Goal: Task Accomplishment & Management: Manage account settings

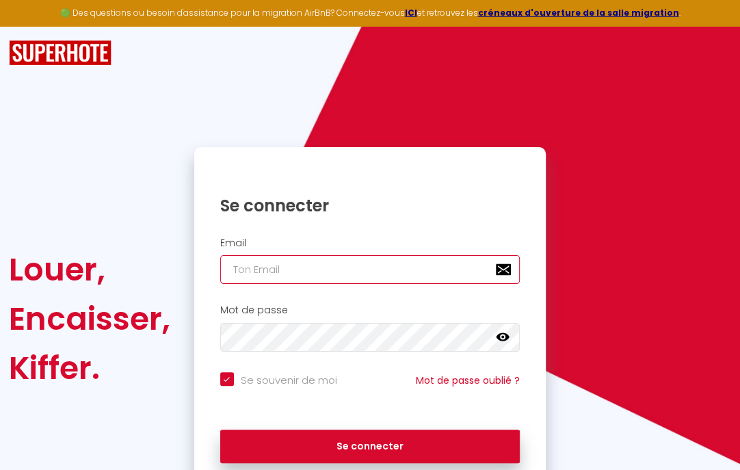
type input "[PERSON_NAME][EMAIL_ADDRESS][PERSON_NAME][DOMAIN_NAME]"
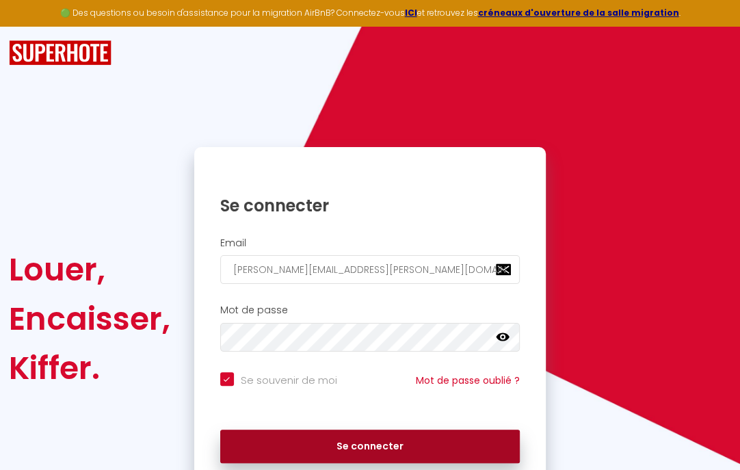
click at [292, 442] on button "Se connecter" at bounding box center [370, 446] width 300 height 34
checkbox input "true"
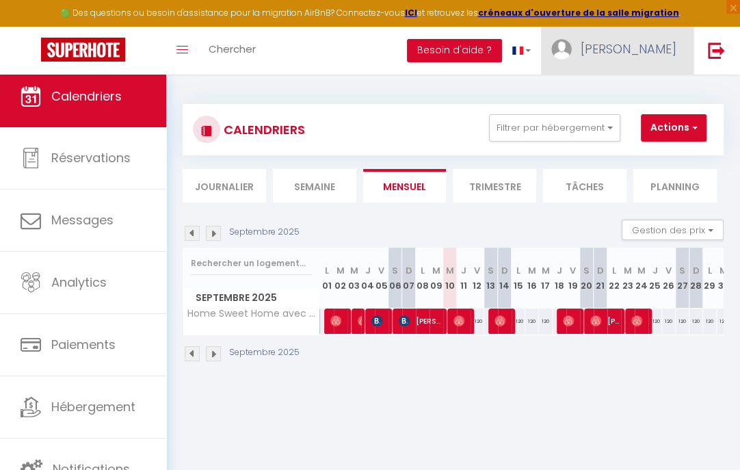
click at [643, 50] on span "[PERSON_NAME]" at bounding box center [628, 48] width 96 height 17
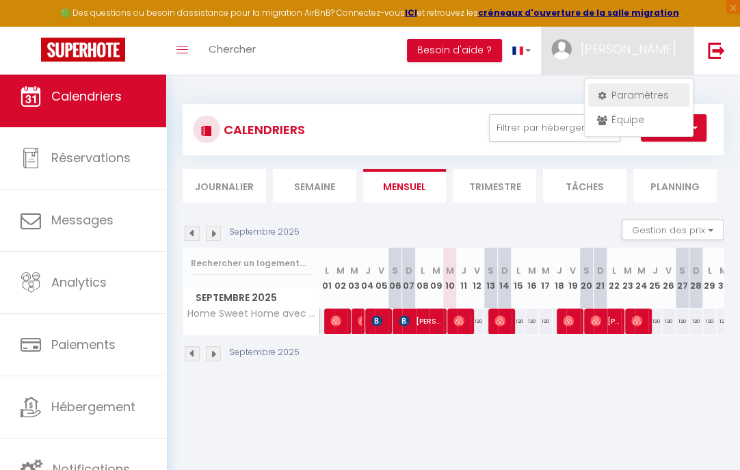
click at [638, 90] on link "Paramètres" at bounding box center [638, 94] width 101 height 23
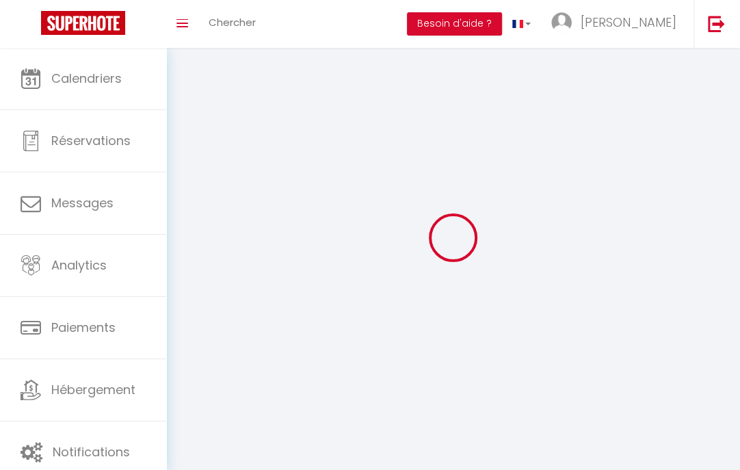
type input "[PERSON_NAME]"
type input "Monsegur"
type input "0659984157"
type input "[STREET_ADDRESS][PERSON_NAME]"
type input "33000"
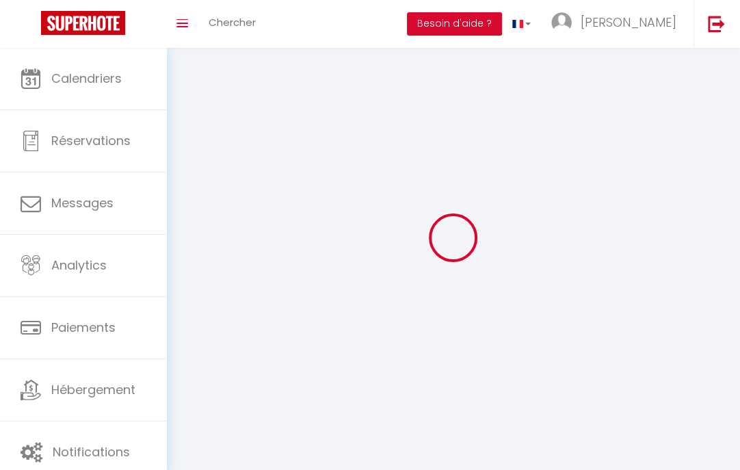
type input "[GEOGRAPHIC_DATA]"
type input "XpkyUIIymaM2HyBOXHY1BVLDo"
type input "yxwYDJsVpTORjSAM9xwSC8Zi7"
type input "[URL][DOMAIN_NAME]"
select select "1"
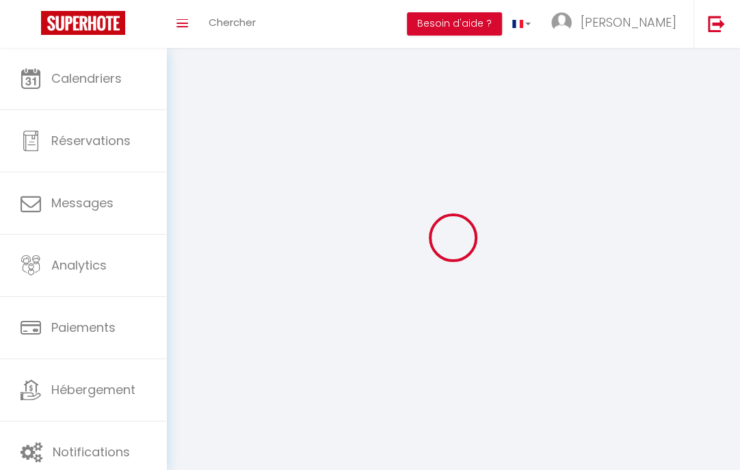
select select "28"
select select "fr"
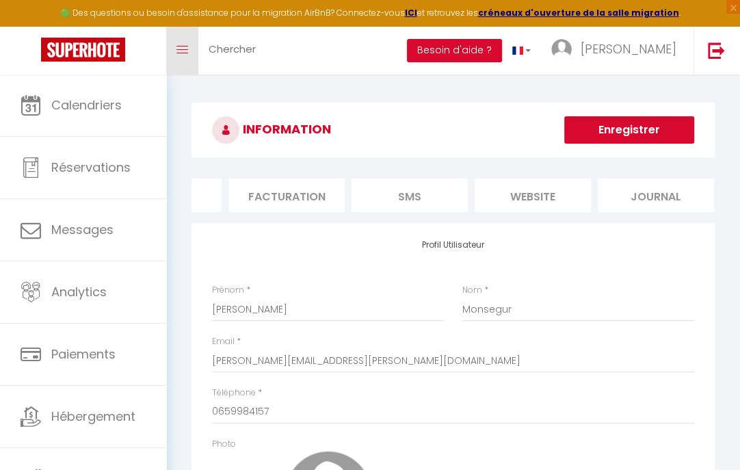
click at [183, 53] on link "Toggle menubar" at bounding box center [182, 51] width 32 height 48
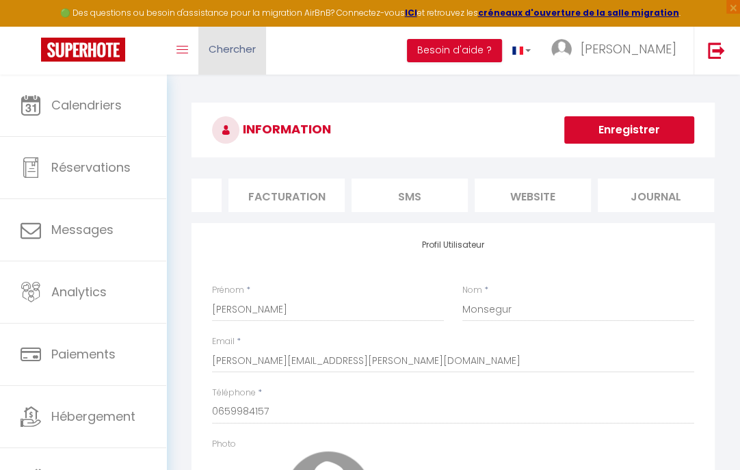
click at [226, 49] on span "Chercher" at bounding box center [232, 49] width 47 height 14
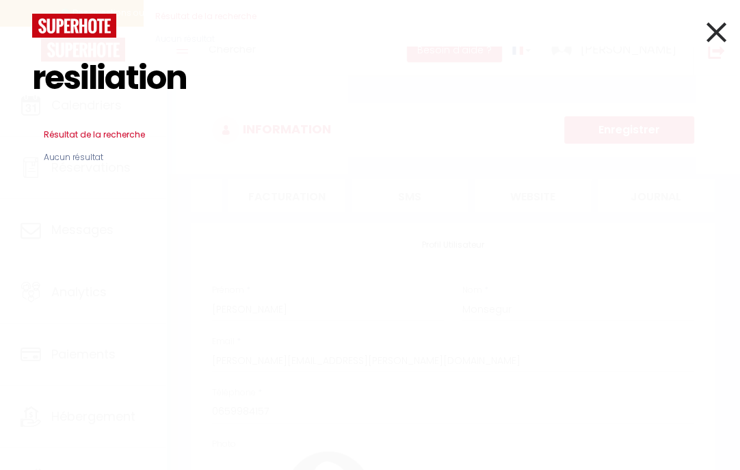
type input "resiliation"
click at [711, 27] on icon at bounding box center [716, 32] width 20 height 34
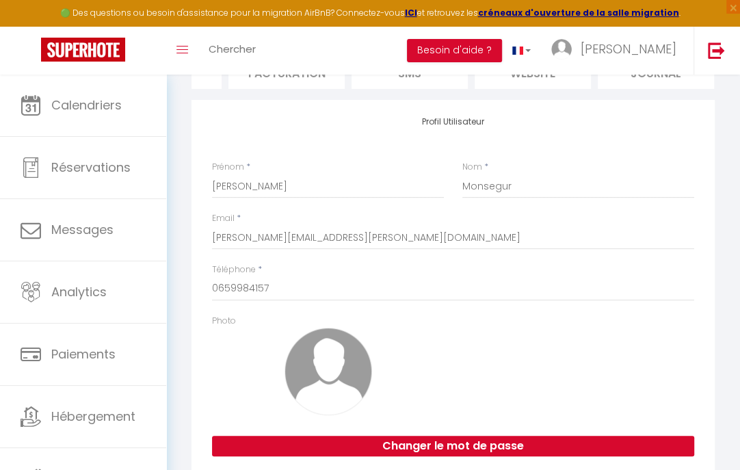
click at [101, 50] on img at bounding box center [83, 50] width 84 height 24
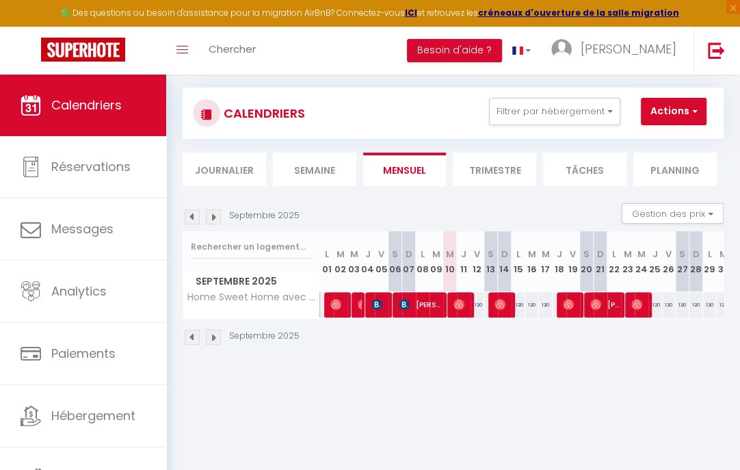
scroll to position [74, 0]
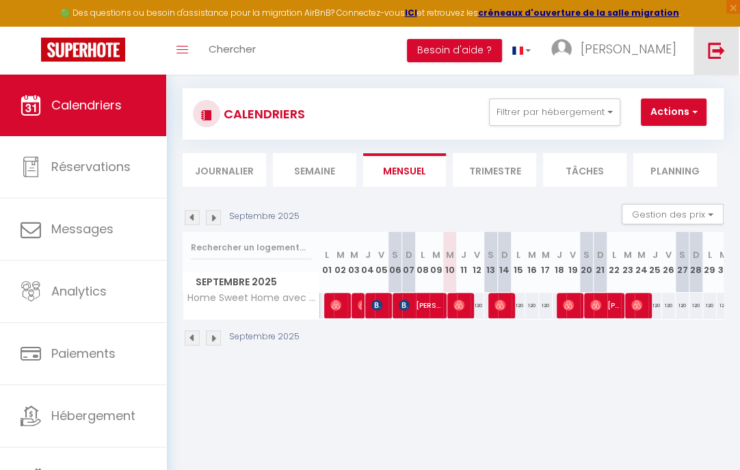
click at [720, 49] on img at bounding box center [716, 50] width 17 height 17
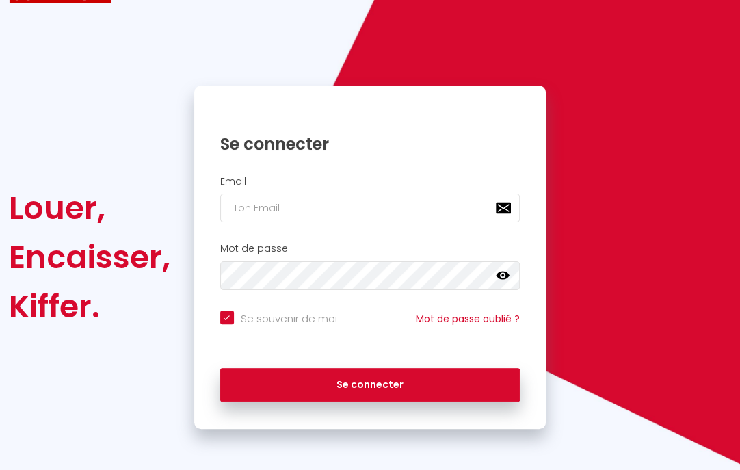
scroll to position [34, 0]
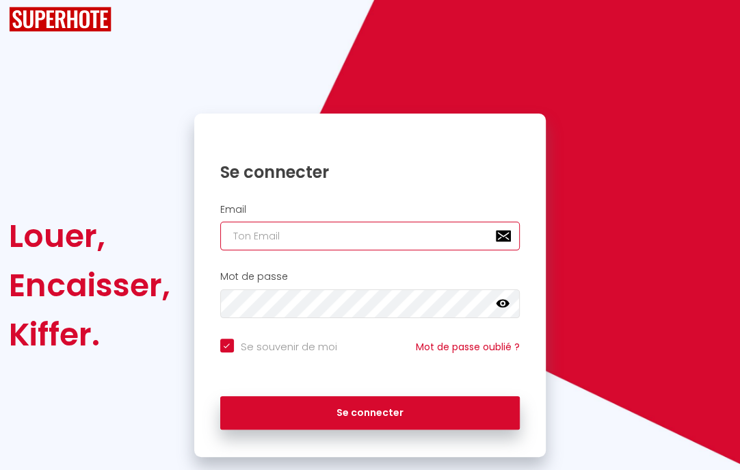
type input "[PERSON_NAME][EMAIL_ADDRESS][PERSON_NAME][DOMAIN_NAME]"
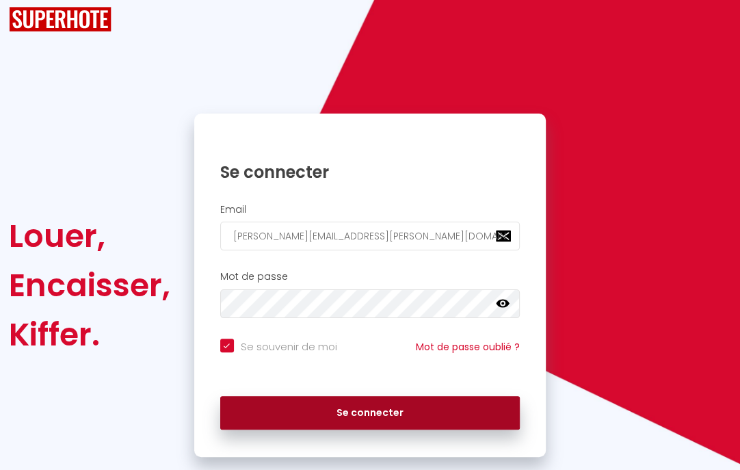
click at [336, 403] on button "Se connecter" at bounding box center [370, 413] width 300 height 34
checkbox input "true"
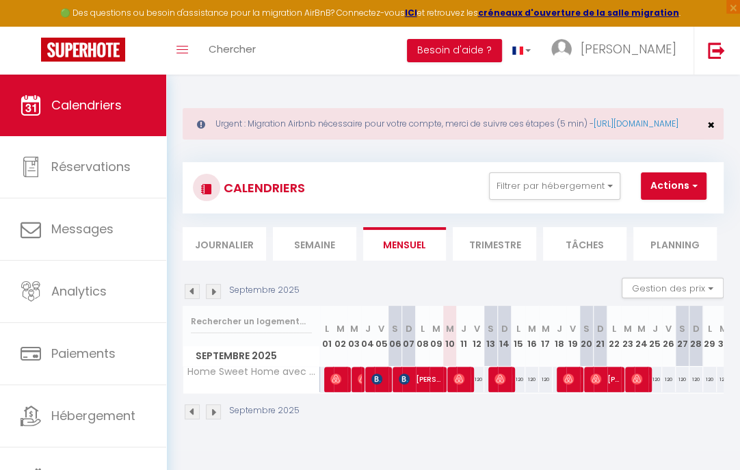
click at [710, 133] on span "×" at bounding box center [711, 124] width 8 height 17
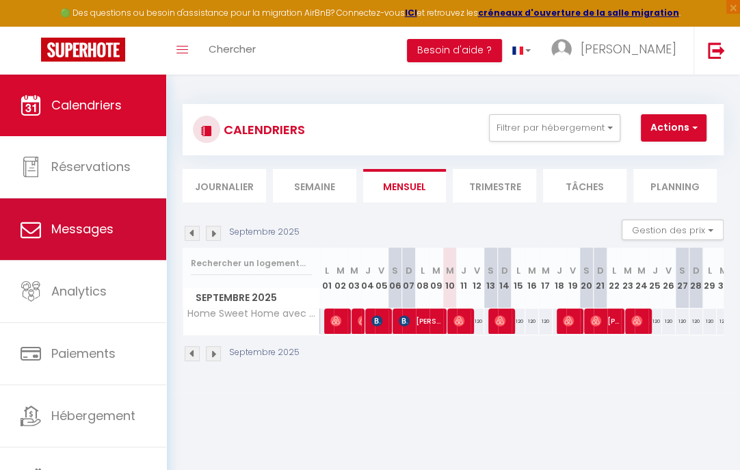
click at [100, 233] on span "Messages" at bounding box center [82, 228] width 62 height 17
select select "message"
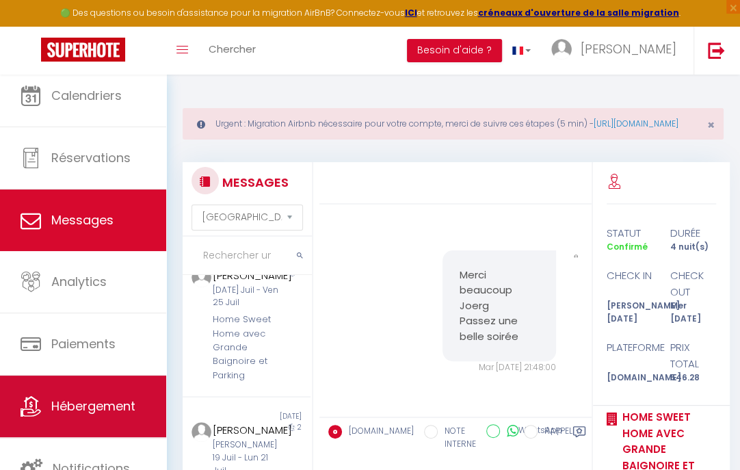
scroll to position [9, 0]
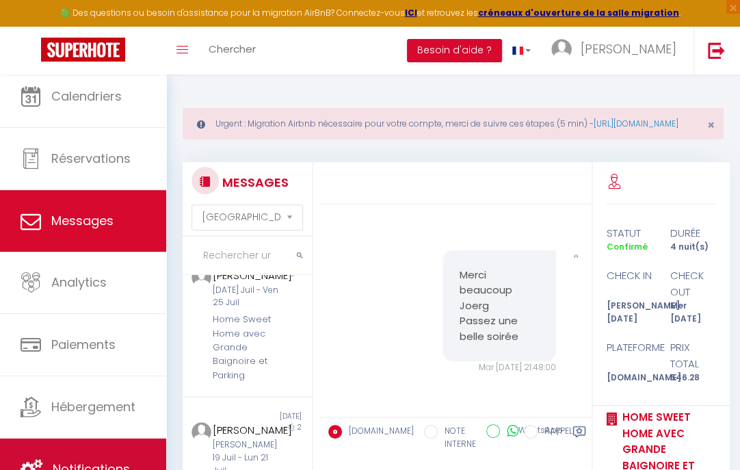
click at [115, 452] on link "Notifications" at bounding box center [83, 469] width 166 height 62
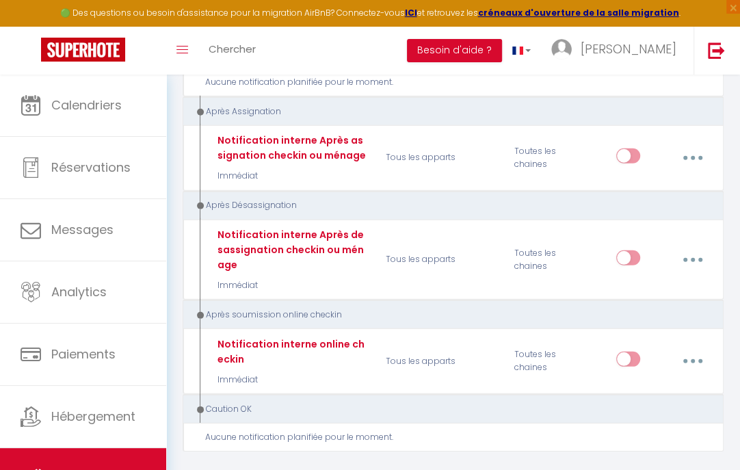
scroll to position [2081, 0]
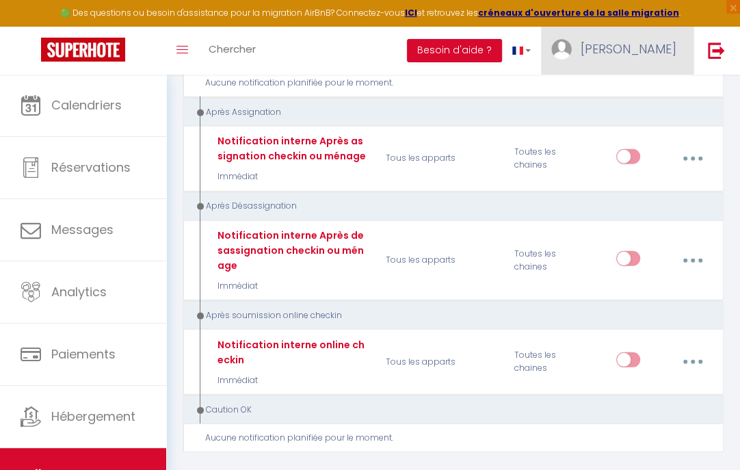
click at [627, 45] on span "[PERSON_NAME]" at bounding box center [628, 48] width 96 height 17
click at [656, 98] on link "Paramètres" at bounding box center [638, 94] width 101 height 23
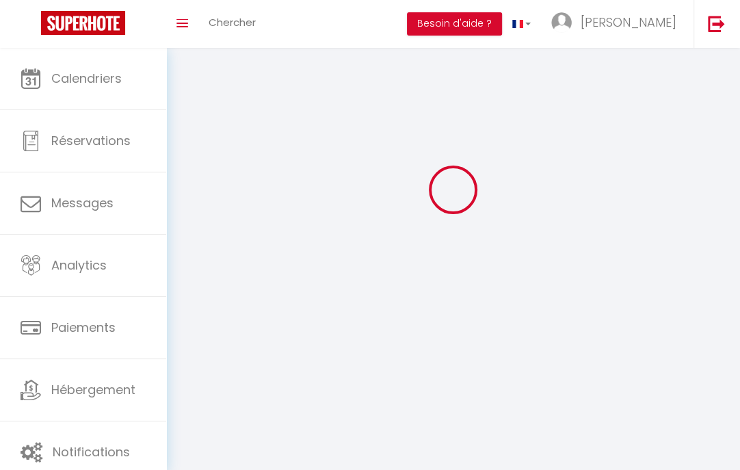
type input "[PERSON_NAME]"
type input "Monsegur"
type input "0659984157"
type input "[STREET_ADDRESS][PERSON_NAME]"
type input "33000"
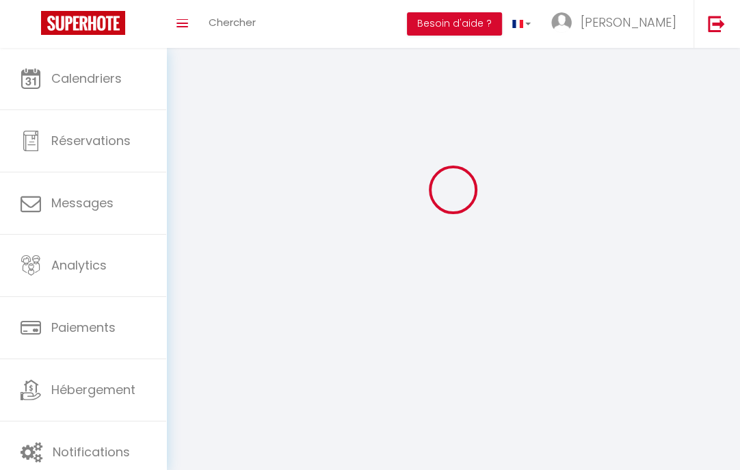
type input "[GEOGRAPHIC_DATA]"
type input "XpkyUIIymaM2HyBOXHY1BVLDo"
type input "yxwYDJsVpTORjSAM9xwSC8Zi7"
type input "[URL][DOMAIN_NAME]"
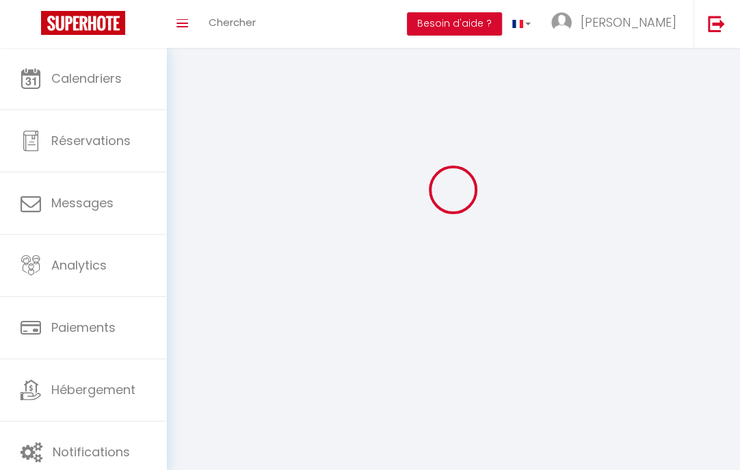
select select "1"
select select "28"
select select "fr"
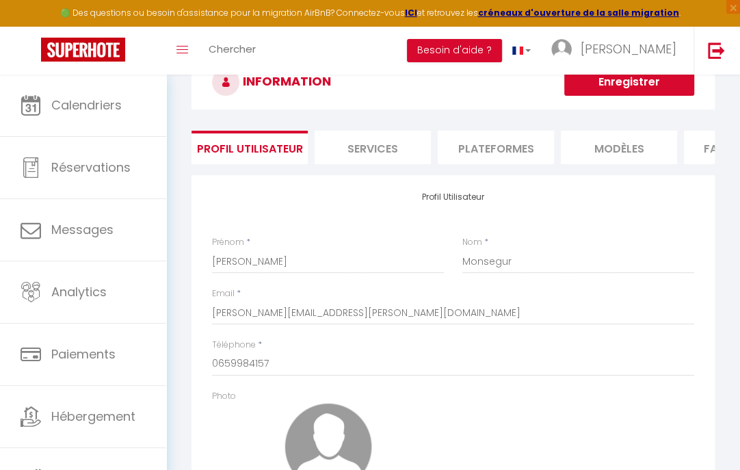
click at [375, 148] on li "Services" at bounding box center [373, 148] width 116 height 34
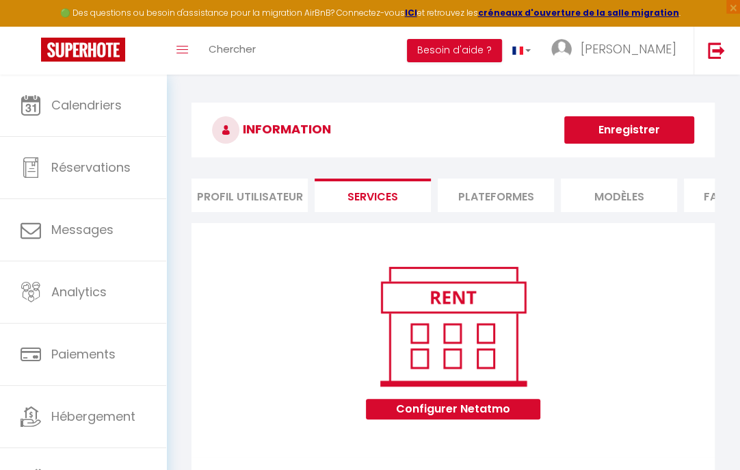
click at [524, 196] on li "Plateformes" at bounding box center [496, 195] width 116 height 34
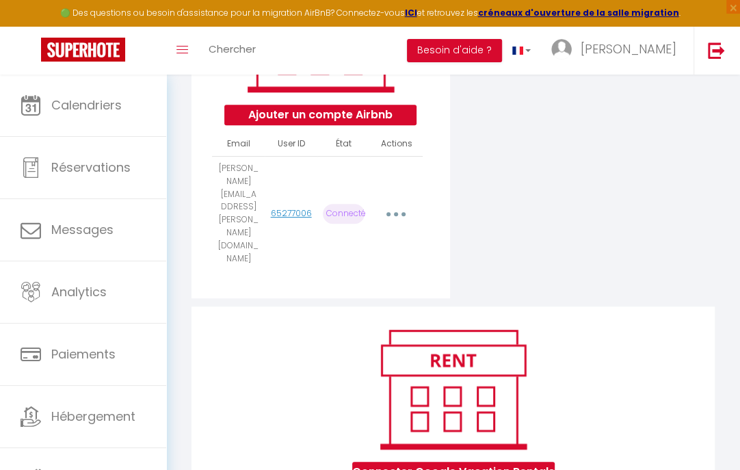
scroll to position [273, 0]
click at [399, 200] on button "button" at bounding box center [396, 213] width 36 height 26
click at [483, 206] on div "Ajouter un compte Airbnb Email User ID État Actions [PERSON_NAME][EMAIL_ADDRESS…" at bounding box center [453, 224] width 530 height 550
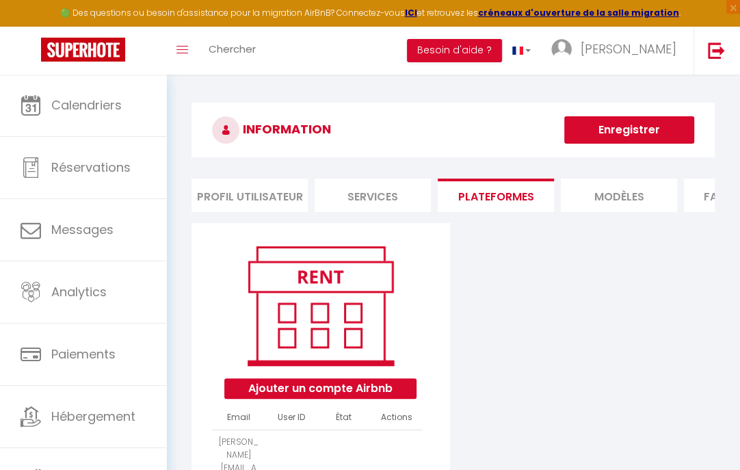
scroll to position [0, 0]
click at [392, 200] on li "Services" at bounding box center [373, 195] width 116 height 34
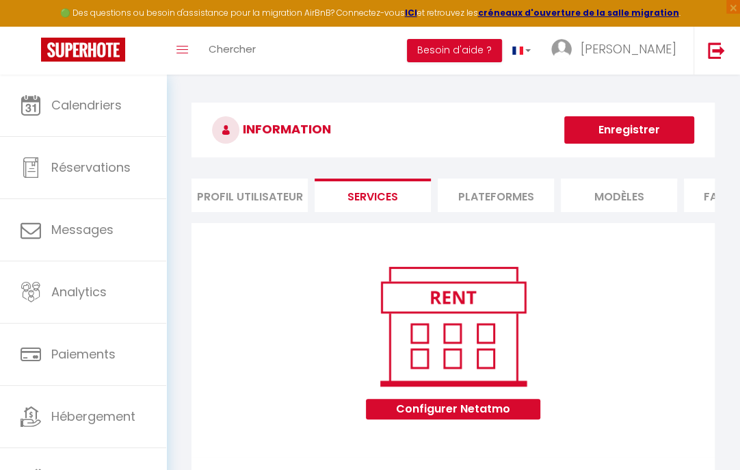
click at [258, 200] on li "Profil Utilisateur" at bounding box center [249, 195] width 116 height 34
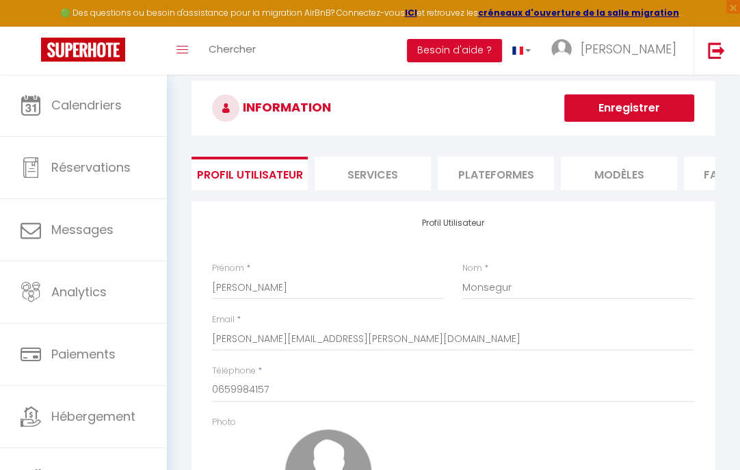
scroll to position [27, 0]
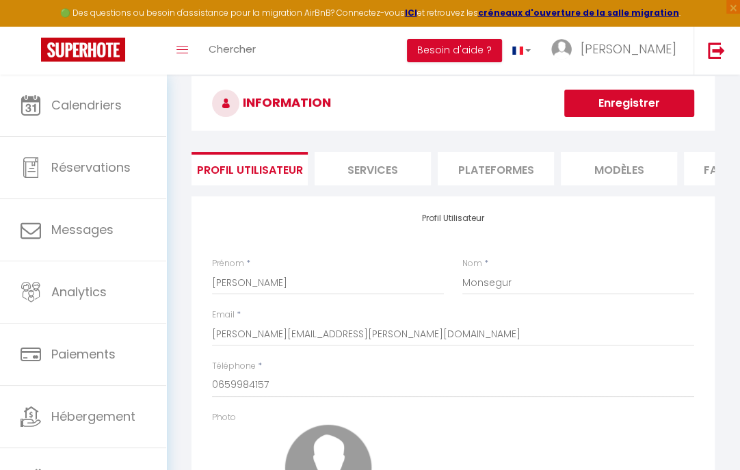
click at [697, 173] on li "Facturation" at bounding box center [742, 169] width 116 height 34
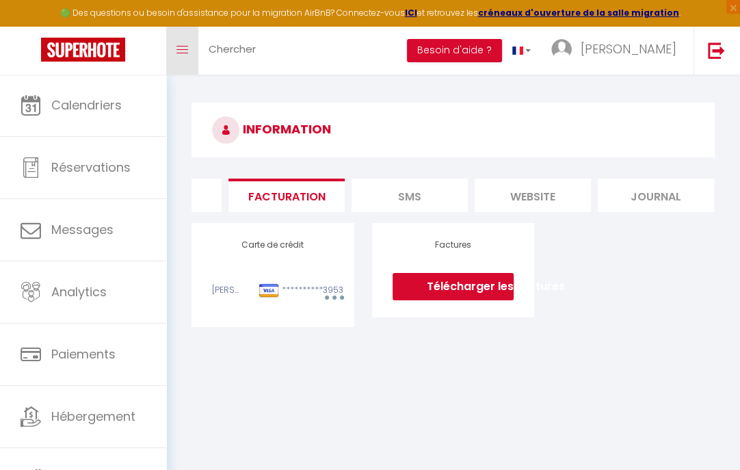
click at [183, 50] on icon "Toggle menubar" at bounding box center [182, 50] width 12 height 8
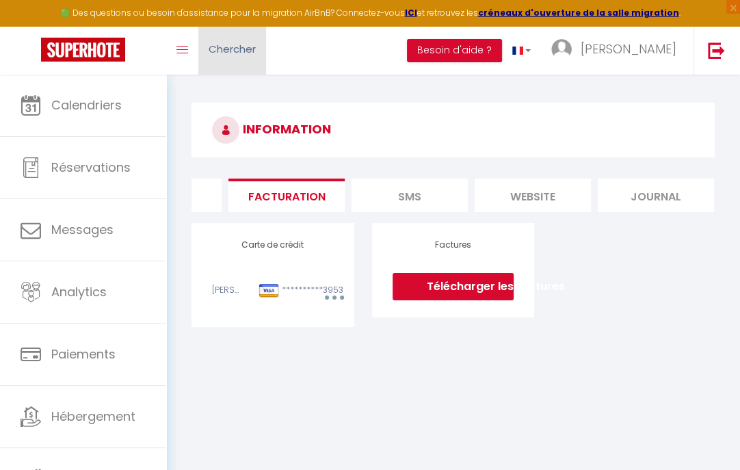
click at [230, 48] on span "Chercher" at bounding box center [232, 49] width 47 height 14
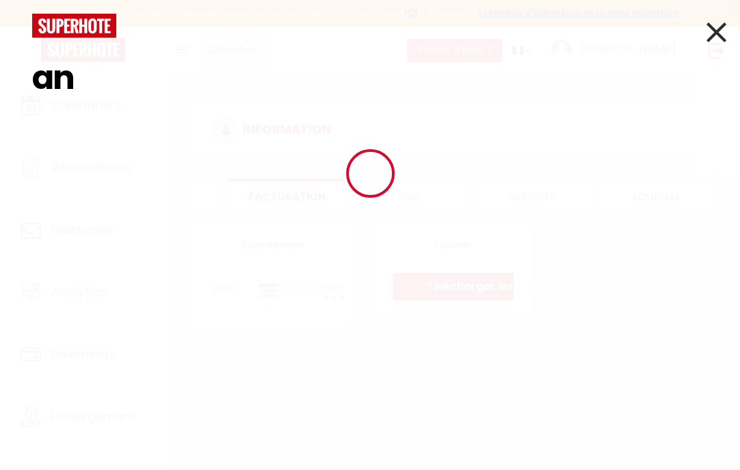
type input "a"
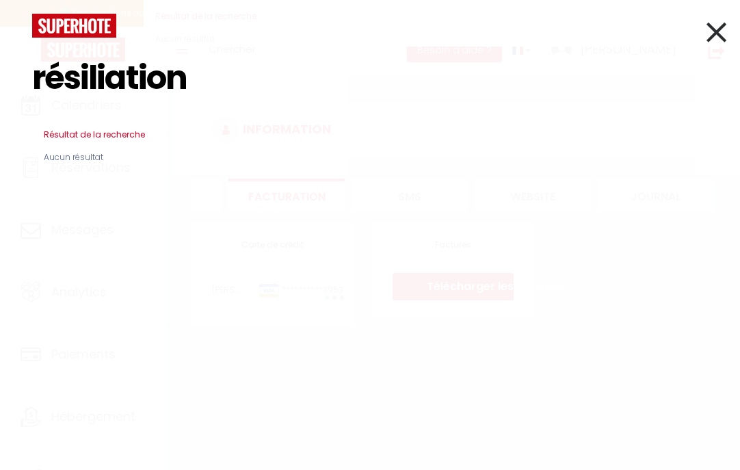
type input "résiliation"
drag, startPoint x: 192, startPoint y: 82, endPoint x: 18, endPoint y: 76, distance: 173.8
click at [18, 76] on div "résiliation Résultat de la recherche Id Appart Voyageur Checkin Checkout Nuits …" at bounding box center [370, 235] width 740 height 470
type input "annulation"
click at [718, 30] on icon at bounding box center [716, 32] width 20 height 34
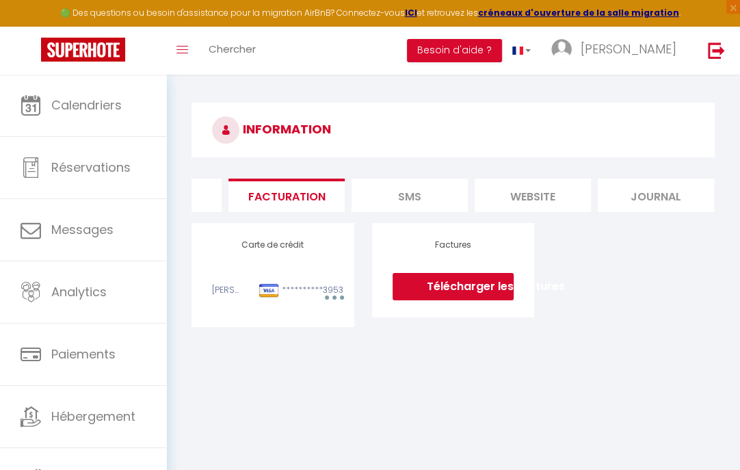
click at [275, 250] on div "**********" at bounding box center [272, 275] width 121 height 70
click at [205, 196] on li "MODÈLES" at bounding box center [163, 195] width 116 height 34
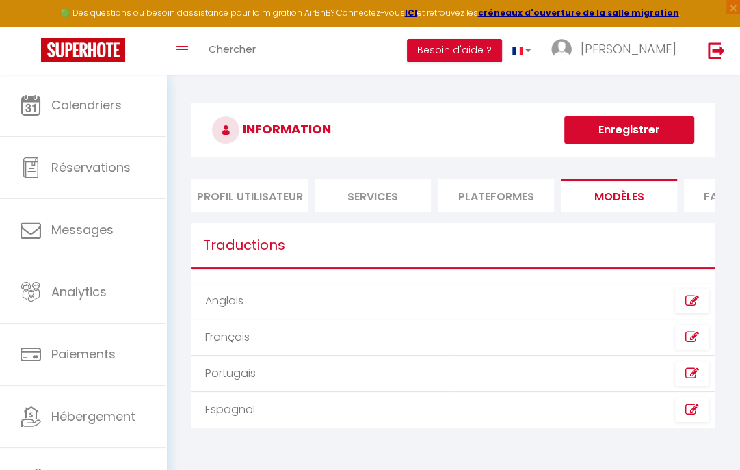
click at [267, 188] on li "Profil Utilisateur" at bounding box center [249, 195] width 116 height 34
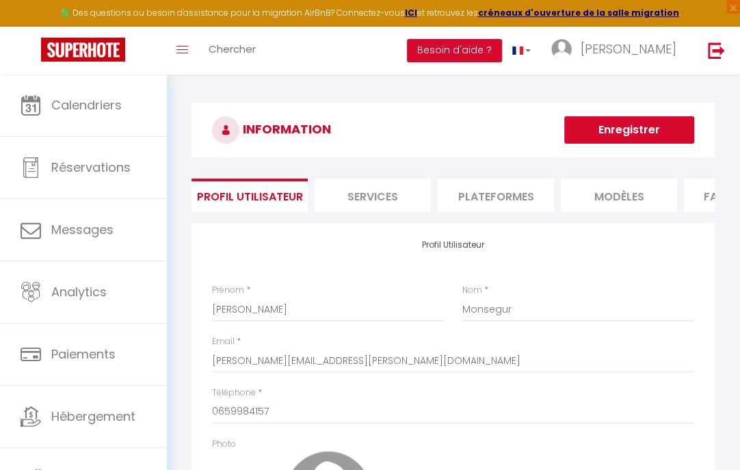
click at [369, 199] on li "Services" at bounding box center [373, 195] width 116 height 34
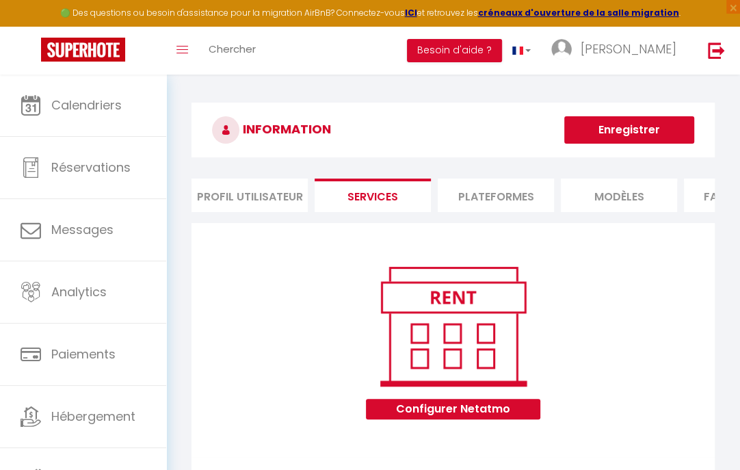
click at [480, 188] on li "Plateformes" at bounding box center [496, 195] width 116 height 34
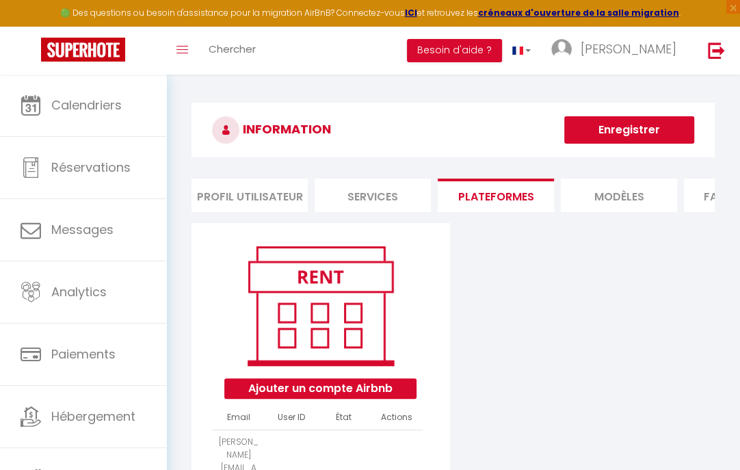
click at [603, 191] on li "MODÈLES" at bounding box center [619, 195] width 116 height 34
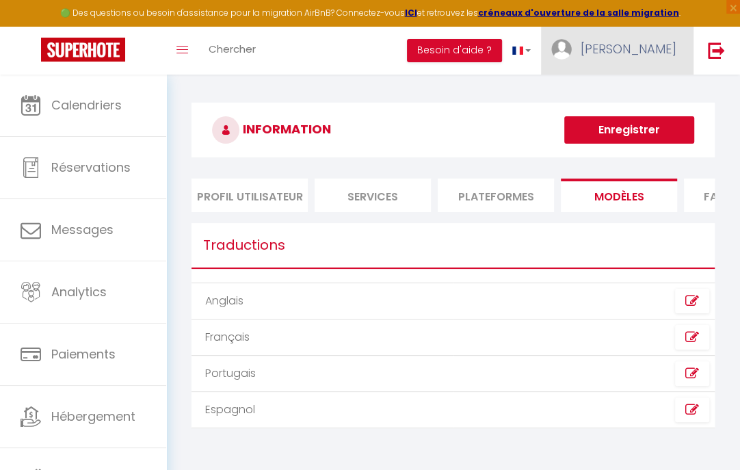
click at [630, 48] on span "[PERSON_NAME]" at bounding box center [628, 48] width 96 height 17
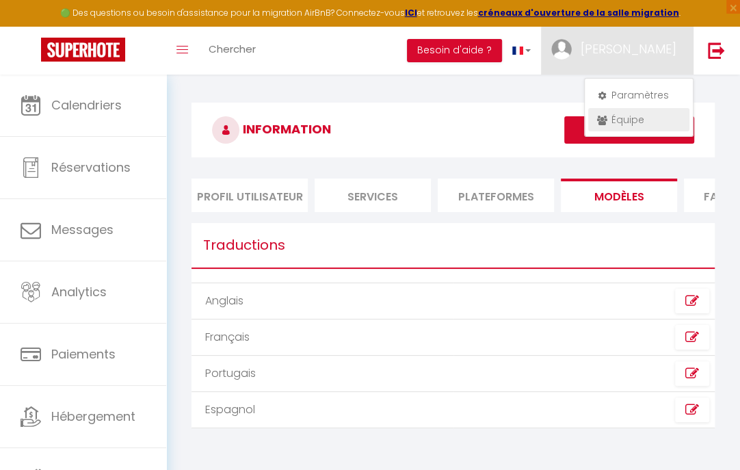
click at [629, 118] on link "Équipe" at bounding box center [638, 119] width 101 height 23
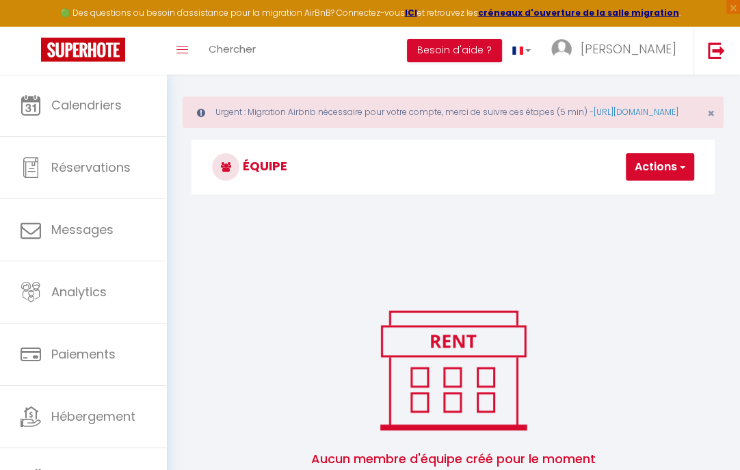
scroll to position [14, 0]
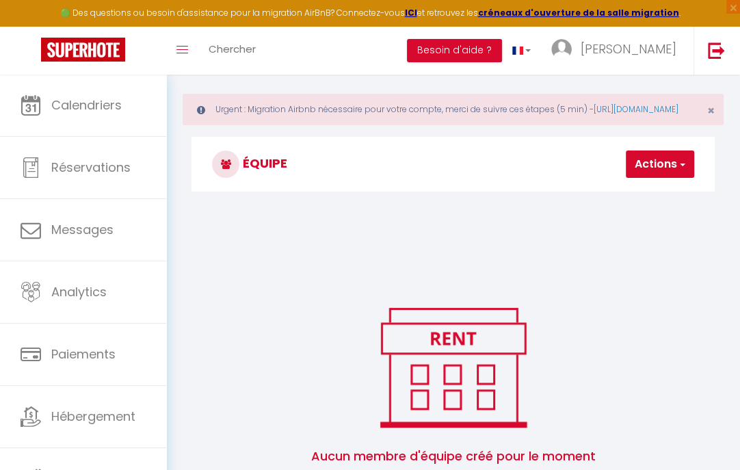
click at [679, 171] on span "button" at bounding box center [681, 164] width 9 height 14
click at [644, 292] on div "Avatar Prénom Nom Email Actions Aucun membre d'équipe créé pour le moment [PERS…" at bounding box center [453, 349] width 541 height 301
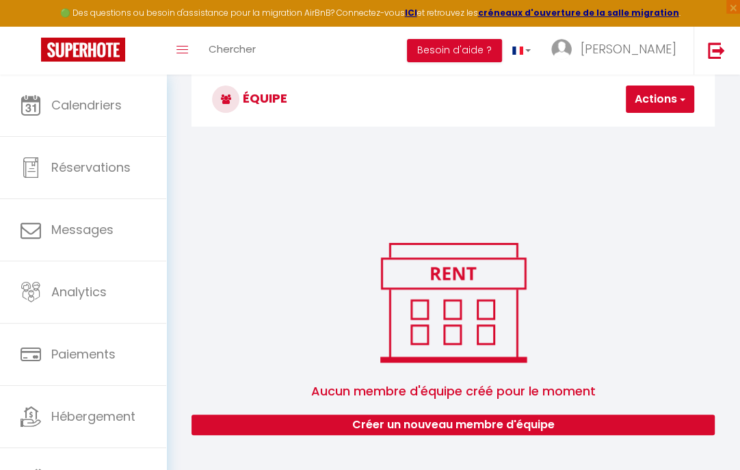
scroll to position [91, 0]
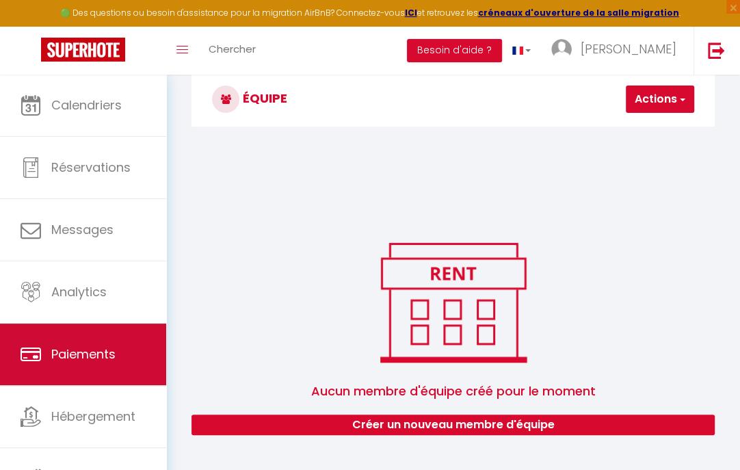
click at [105, 351] on span "Paiements" at bounding box center [83, 353] width 64 height 17
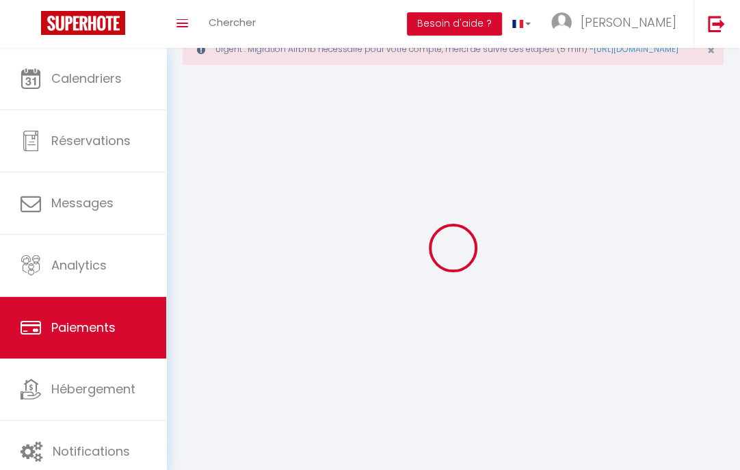
scroll to position [7, 0]
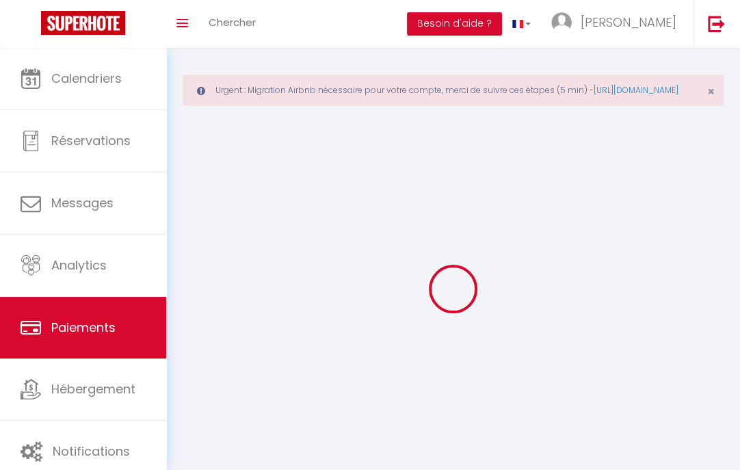
select select "2"
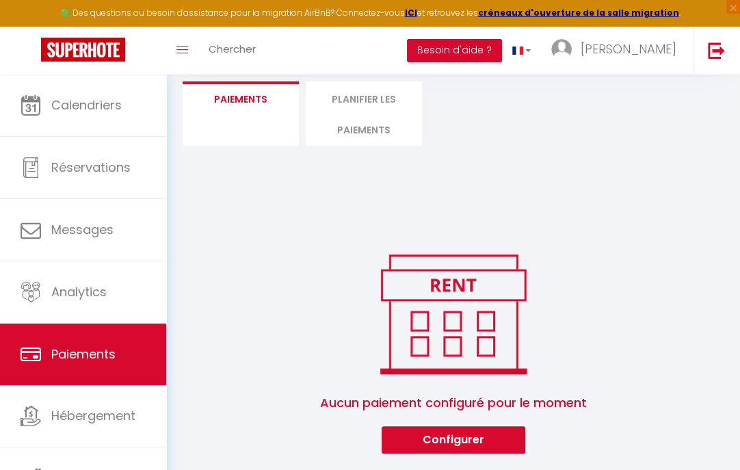
scroll to position [153, 0]
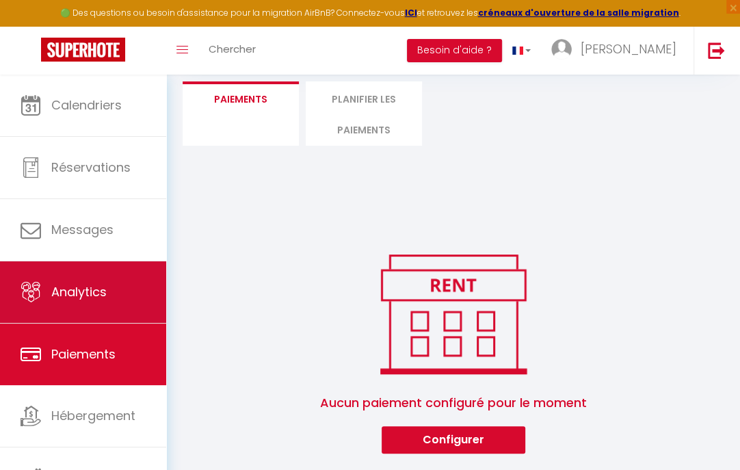
click at [93, 289] on span "Analytics" at bounding box center [78, 291] width 55 height 17
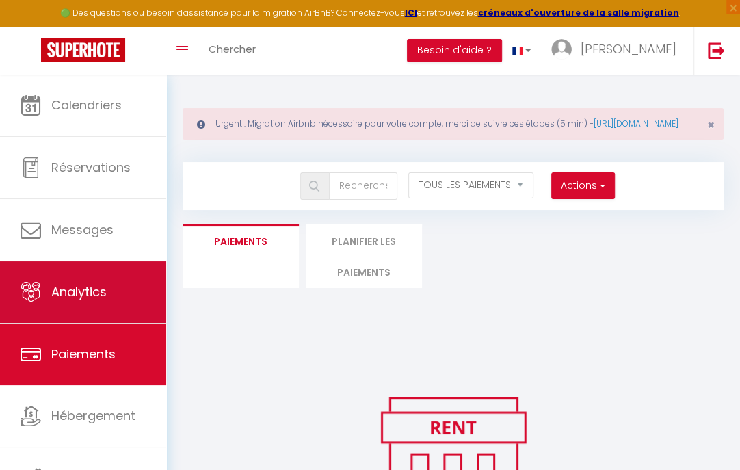
select select "2025"
select select "9"
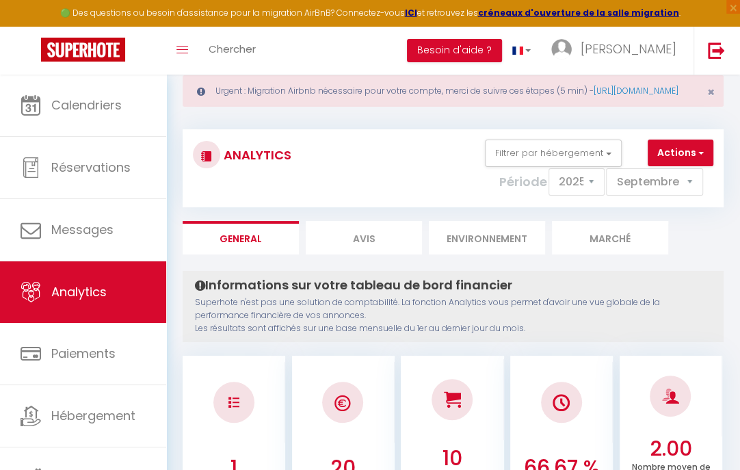
scroll to position [32, 0]
click at [699, 160] on span "button" at bounding box center [699, 153] width 8 height 14
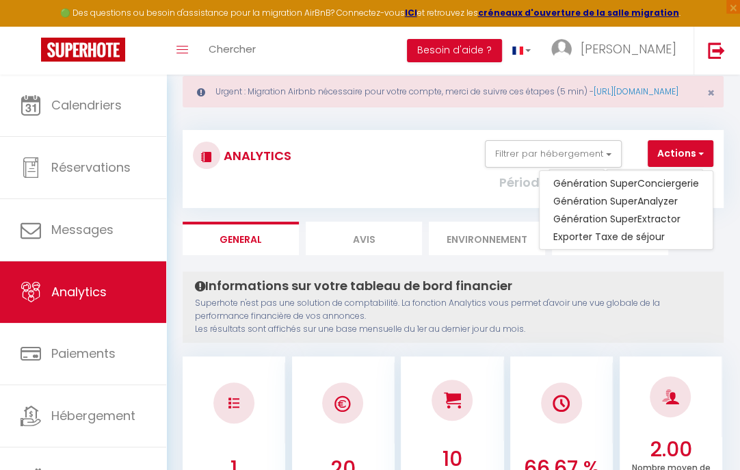
click at [661, 284] on div "Informations sur votre tableau de bord financier Superhote n'est pas une soluti…" at bounding box center [453, 306] width 541 height 71
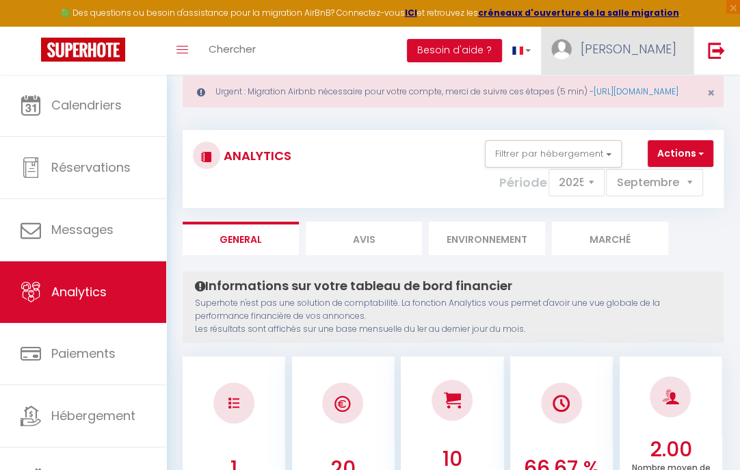
click at [645, 54] on span "[PERSON_NAME]" at bounding box center [628, 48] width 96 height 17
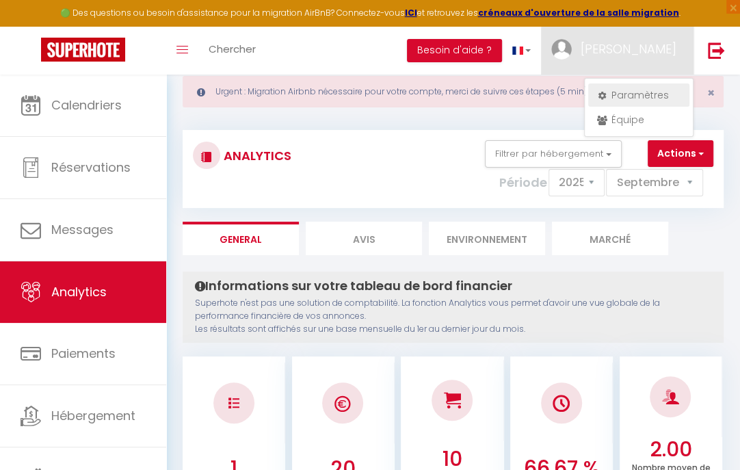
click at [624, 90] on link "Paramètres" at bounding box center [638, 94] width 101 height 23
select select "28"
select select "fr"
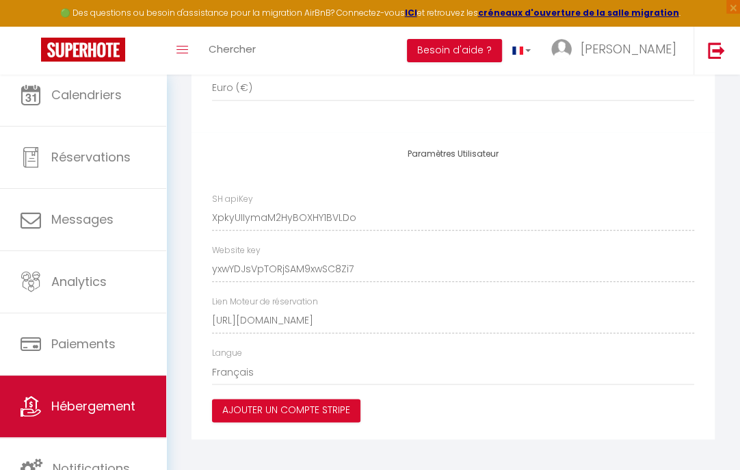
scroll to position [10, 0]
